Goal: Task Accomplishment & Management: Manage account settings

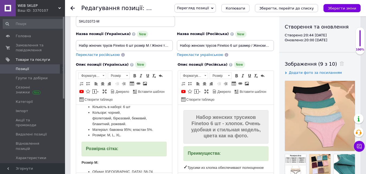
scroll to position [136, 0]
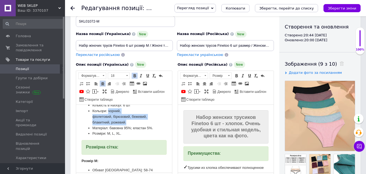
drag, startPoint x: 108, startPoint y: 110, endPoint x: 131, endPoint y: 121, distance: 25.1
click at [131, 121] on li "Кольори: чорний, фіолетовий, бірюзовий, бежевий, блакитний, рожевий." at bounding box center [123, 116] width 63 height 17
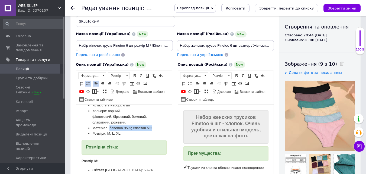
drag, startPoint x: 110, startPoint y: 126, endPoint x: 98, endPoint y: 131, distance: 12.9
click at [98, 131] on li "Матеріал: бавовна 95%; еластан 5%." at bounding box center [123, 128] width 63 height 6
copy li "бавовна 95%; еластан 5%"
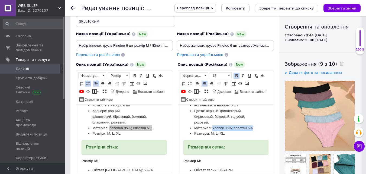
drag, startPoint x: 213, startPoint y: 133, endPoint x: 198, endPoint y: 139, distance: 15.5
click at [198, 131] on li "Материал: хлопок 95%; эластан 5%." at bounding box center [225, 128] width 63 height 6
copy li "хлопок 95%; эластан 5%"
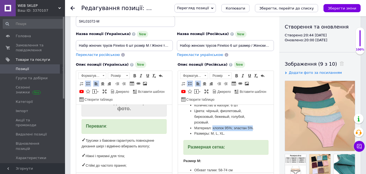
scroll to position [0, 0]
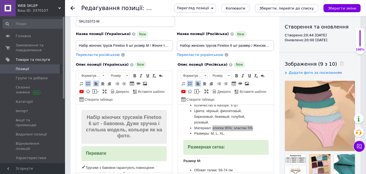
click at [124, 130] on span "Набір жіночих трусиків Finetoo 6 шт - бавовна. Дуже зручна і стильна модель, ко…" at bounding box center [124, 126] width 76 height 24
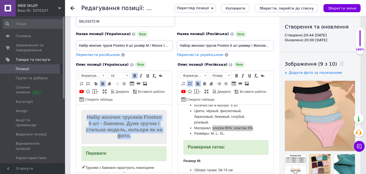
click at [124, 130] on span "Набір жіночих трусиків Finetoo 6 шт - бавовна. Дуже зручна і стильна модель, ко…" at bounding box center [124, 126] width 76 height 24
copy strong "Набір жіночих трусиків Finetoo 6 шт - бавовна. Дуже зручна і стильна модель, ко…"
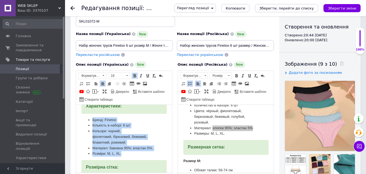
scroll to position [136, 0]
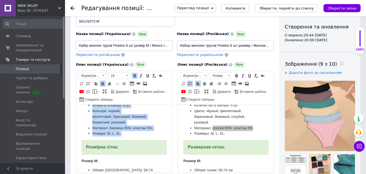
drag, startPoint x: 93, startPoint y: 126, endPoint x: 124, endPoint y: 139, distance: 33.1
click at [124, 137] on ul "Бренд: Finetoo Кількість в наборі: 6 шт Кольори: чорний, фіолетовий, бірюзовий,…" at bounding box center [124, 117] width 85 height 40
copy ul "Бренд: Finetoo Кількість в наборі: 6 шт Кольори: чорний, фіолетовий, бірюзовий,…"
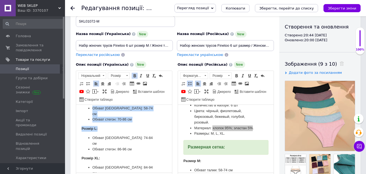
scroll to position [201, 0]
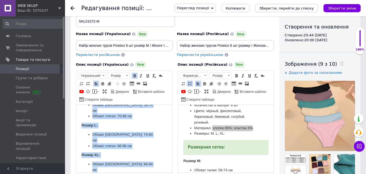
drag, startPoint x: 81, startPoint y: 112, endPoint x: 139, endPoint y: 162, distance: 77.1
click at [139, 162] on html "Набір жіночих трусиків Finetoo 6 шт - бавовна. Дуже зручна і стильна модель, ко…" at bounding box center [124, 44] width 96 height 280
copy body "Розмір M: Обхват талії: 58-74 см Обхват стегон: 70-86 см Розмір L: Обхват талії…"
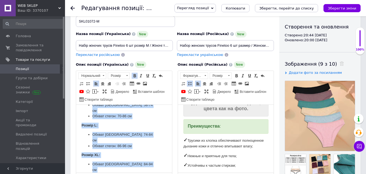
scroll to position [0, 0]
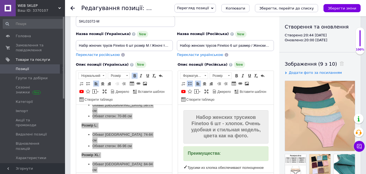
click at [215, 123] on span "Набор женских трусиков Finetoo 6 шт - хлопок. Очень удобная и стильная модель, …" at bounding box center [226, 126] width 70 height 24
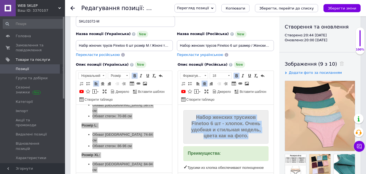
click at [215, 123] on span "Набор женских трусиков Finetoo 6 шт - хлопок. Очень удобная и стильная модель, …" at bounding box center [226, 126] width 70 height 24
copy strong "Набор женских трусиков Finetoo 6 шт - хлопок. Очень удобная и стильная модель, …"
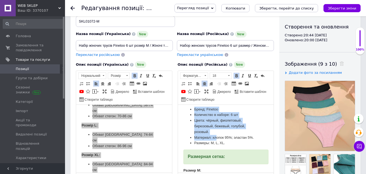
scroll to position [136, 0]
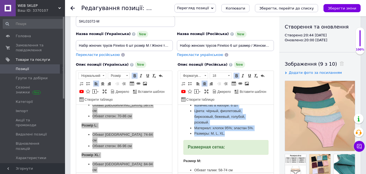
drag, startPoint x: 193, startPoint y: 130, endPoint x: 226, endPoint y: 142, distance: 34.5
click at [226, 137] on ul "Бренд: Finetoo Количество в наборе: 6 шт Цвета: чёрный, фиолетовый, бирюзовый, …" at bounding box center [225, 117] width 85 height 40
copy ul "Бренд: Finetoo Количество в наборе: 6 шт Цвета: чёрный, фиолетовый, бирюзовый, …"
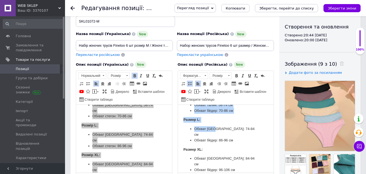
scroll to position [206, 0]
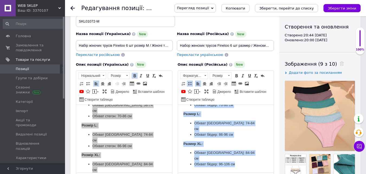
drag, startPoint x: 184, startPoint y: 118, endPoint x: 234, endPoint y: 162, distance: 66.9
click at [234, 162] on body "Набор женских трусиков Finetoo 6 шт - хлопок. Очень удобная и стильная модель, …" at bounding box center [225, 35] width 85 height 263
copy body "Размер M: Обхват талии: 58-74 см Обхват бёдер: 70-86 см Размер L: Обхват [GEOGR…"
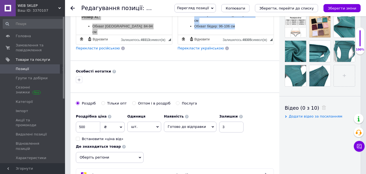
scroll to position [217, 0]
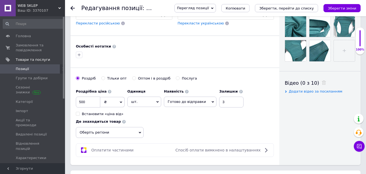
click at [118, 134] on span "Оберіть регіони" at bounding box center [110, 132] width 68 height 11
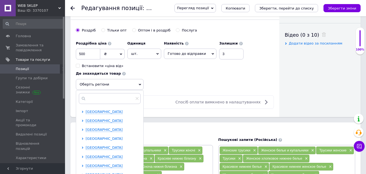
scroll to position [271, 0]
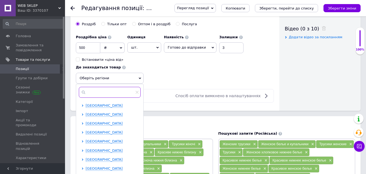
click at [100, 93] on input "text" at bounding box center [110, 92] width 62 height 11
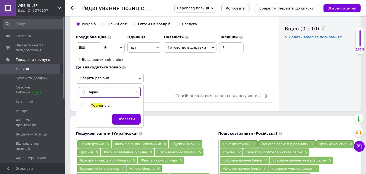
type input "терно"
click at [83, 105] on input "checkbox" at bounding box center [84, 105] width 4 height 4
checkbox input "true"
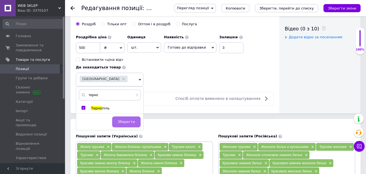
click at [123, 117] on button "Зберегти" at bounding box center [126, 121] width 28 height 11
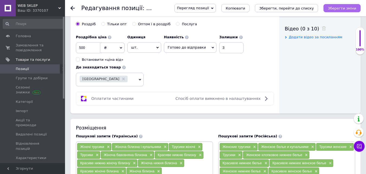
click at [341, 10] on icon "Зберегти зміни" at bounding box center [342, 8] width 28 height 4
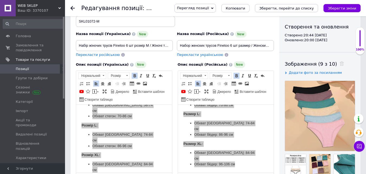
scroll to position [0, 0]
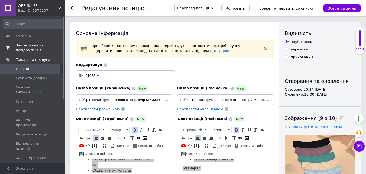
click at [33, 43] on span "Замовлення та повідомлення" at bounding box center [33, 48] width 34 height 10
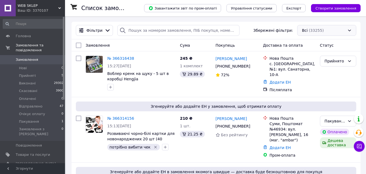
click at [332, 30] on div "Всі (33255)" at bounding box center [326, 30] width 59 height 11
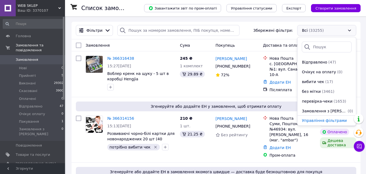
scroll to position [78, 0]
click at [322, 84] on li "вибити чек (17)" at bounding box center [327, 81] width 59 height 10
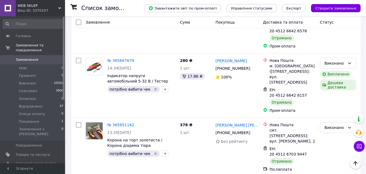
scroll to position [762, 0]
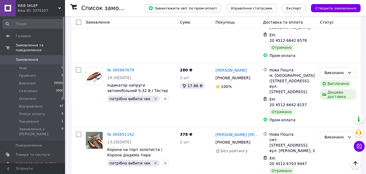
drag, startPoint x: 97, startPoint y: 113, endPoint x: 97, endPoint y: 109, distance: 4.1
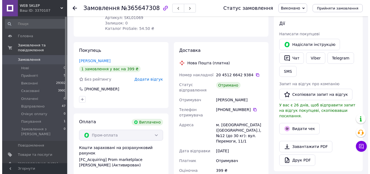
scroll to position [42, 0]
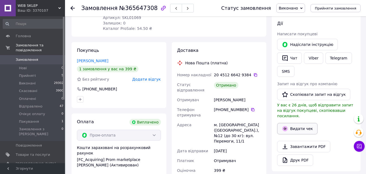
click at [296, 123] on button "Видати чек" at bounding box center [297, 128] width 40 height 11
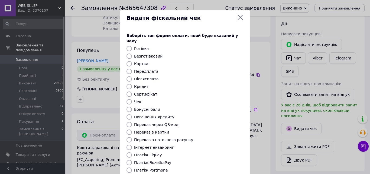
click at [149, 54] on label "Безготівковий" at bounding box center [148, 56] width 28 height 4
click at [132, 53] on input "Безготівковий" at bounding box center [129, 55] width 5 height 5
radio input "true"
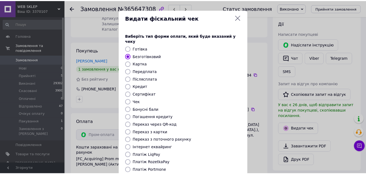
scroll to position [54, 0]
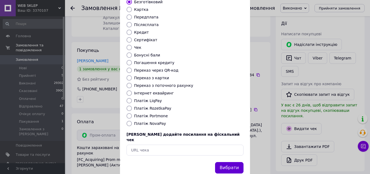
click at [230, 162] on button "Вибрати" at bounding box center [229, 168] width 28 height 12
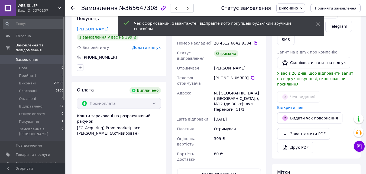
scroll to position [190, 0]
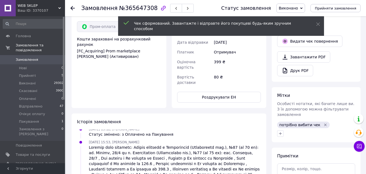
click at [323, 123] on icon "Видалити мітку" at bounding box center [325, 125] width 4 height 4
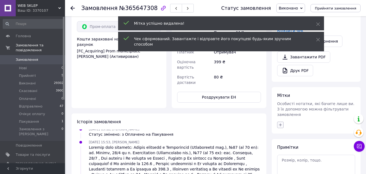
scroll to position [68, 0]
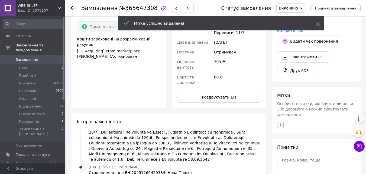
click at [281, 123] on icon "button" at bounding box center [280, 124] width 3 height 3
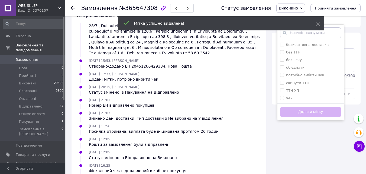
scroll to position [298, 0]
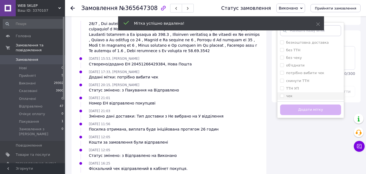
click at [283, 94] on input "чек" at bounding box center [282, 96] width 4 height 4
checkbox input "true"
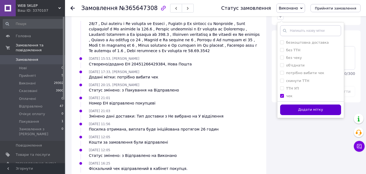
click at [288, 104] on button "Додати мітку" at bounding box center [310, 109] width 61 height 11
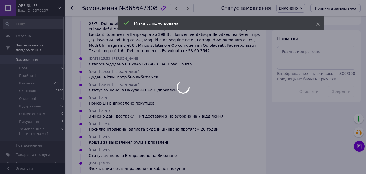
scroll to position [81, 0]
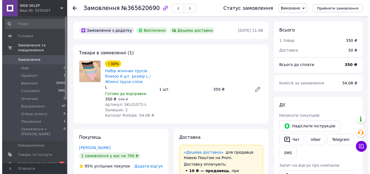
scroll to position [81, 0]
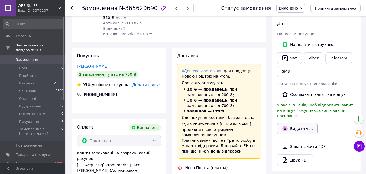
click at [303, 123] on button "Видати чек" at bounding box center [297, 128] width 40 height 11
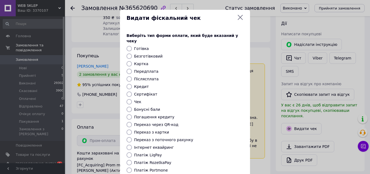
scroll to position [120, 0]
click at [145, 54] on label "Безготівковий" at bounding box center [148, 56] width 28 height 4
click at [132, 53] on input "Безготівковий" at bounding box center [129, 55] width 5 height 5
radio input "true"
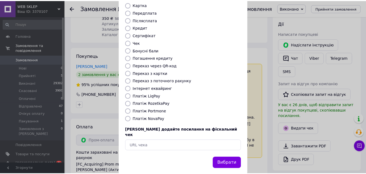
scroll to position [59, 0]
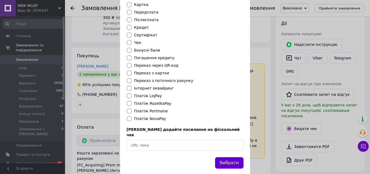
click at [237, 157] on button "Вибрати" at bounding box center [229, 163] width 28 height 12
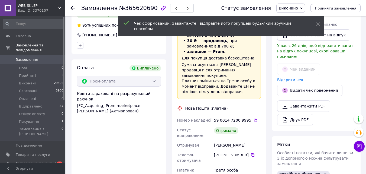
scroll to position [190, 0]
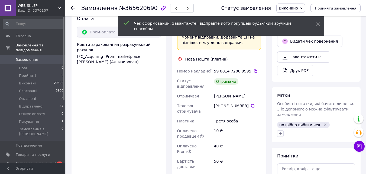
click at [323, 123] on icon "Видалити мітку" at bounding box center [325, 125] width 4 height 4
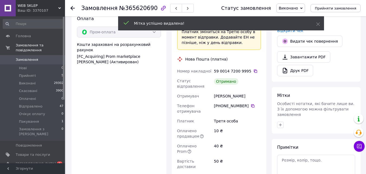
scroll to position [152, 0]
click at [278, 121] on button "button" at bounding box center [280, 124] width 7 height 7
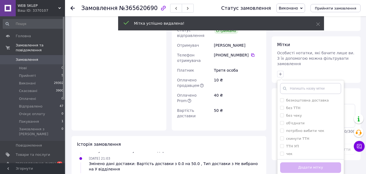
scroll to position [298, 0]
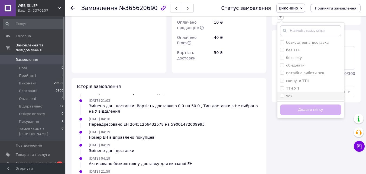
click at [280, 92] on li "чек" at bounding box center [311, 96] width 66 height 8
checkbox input "true"
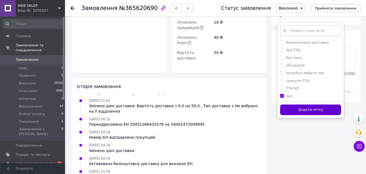
click at [286, 104] on button "Додати мітку" at bounding box center [310, 109] width 61 height 11
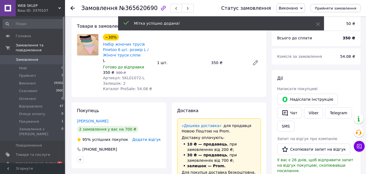
scroll to position [0, 0]
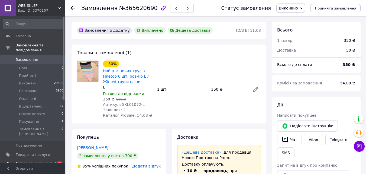
click at [41, 161] on span "[DEMOGRAPHIC_DATA]" at bounding box center [33, 163] width 34 height 5
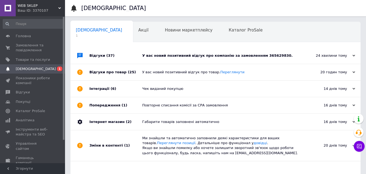
click at [174, 61] on div "У вас новий позитивний відгук про компанію за замовленням 365629830." at bounding box center [221, 55] width 159 height 16
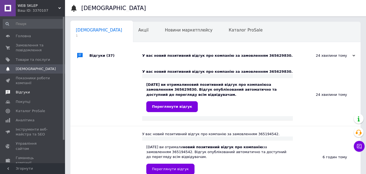
click at [30, 92] on span "Відгуки" at bounding box center [33, 92] width 34 height 5
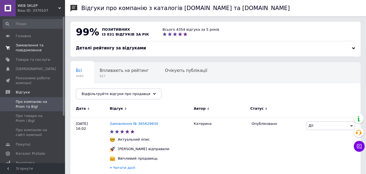
click at [25, 49] on span "Замовлення та повідомлення" at bounding box center [33, 48] width 34 height 10
